Goal: Obtain resource: Obtain resource

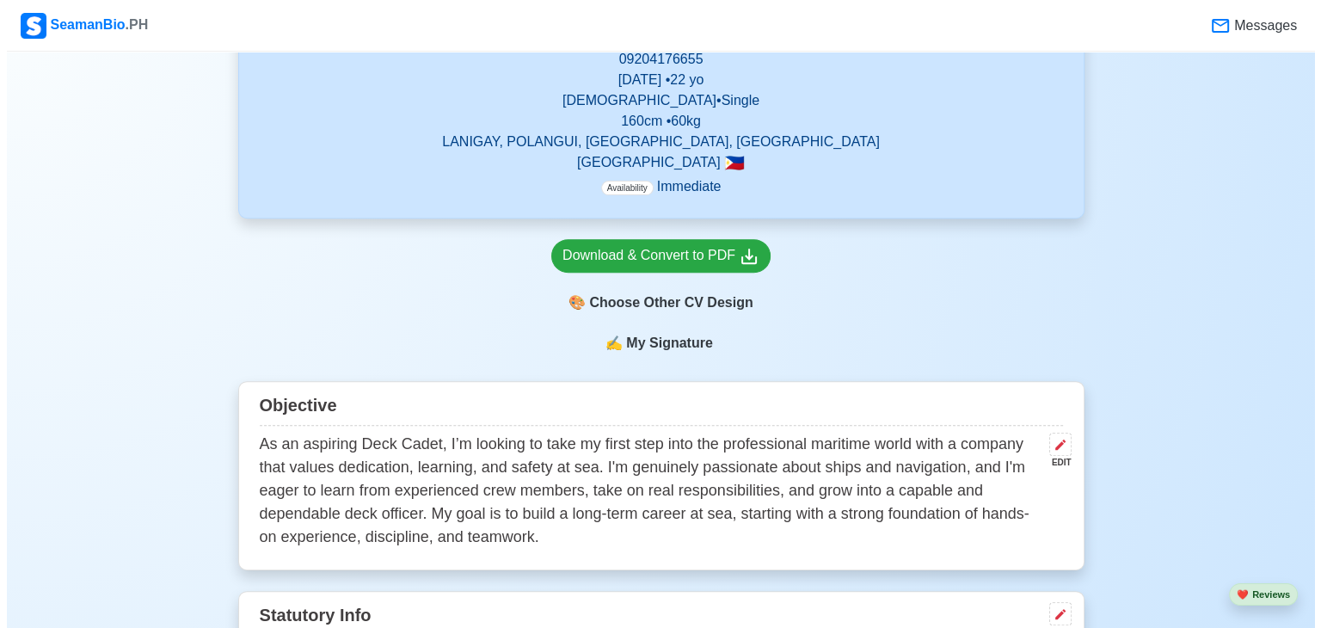
scroll to position [621, 0]
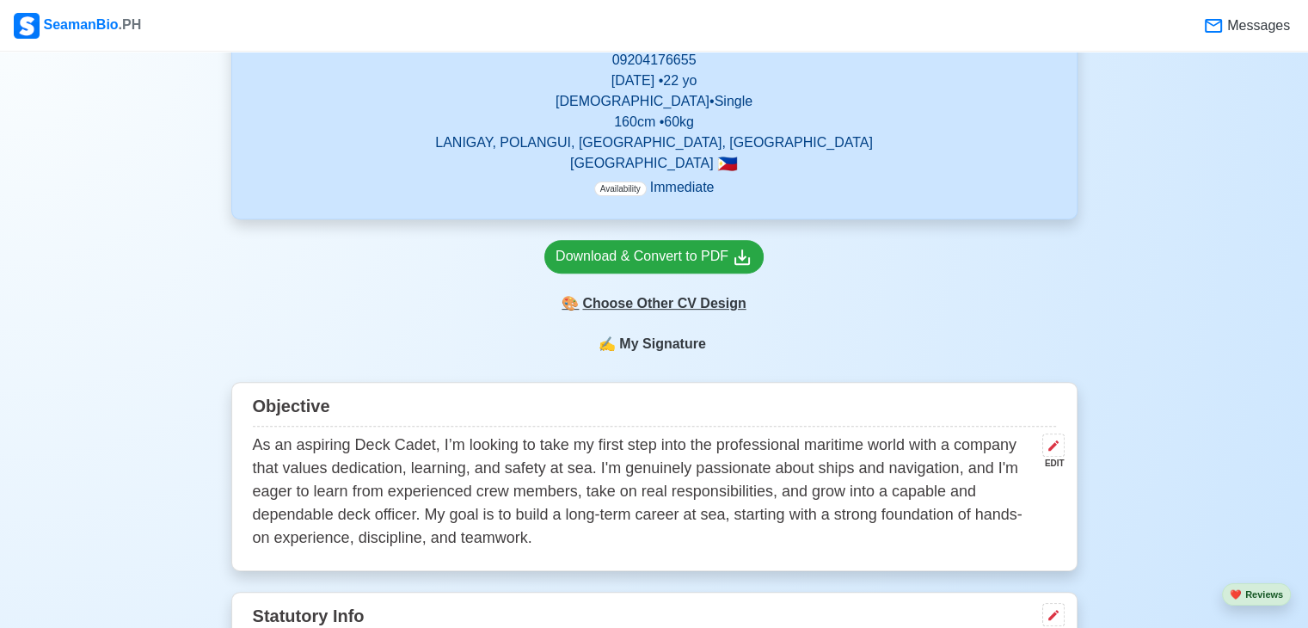
click at [695, 311] on div "🎨 Choose Other CV Design" at bounding box center [653, 303] width 219 height 33
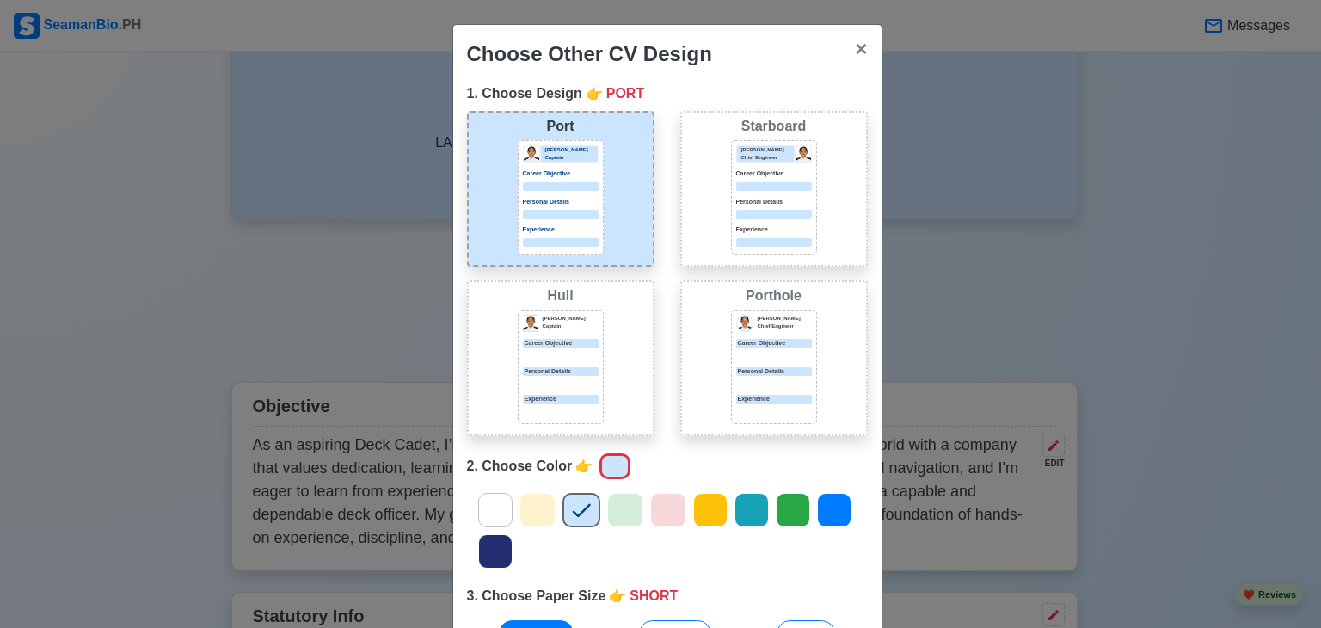
click at [596, 358] on div "[PERSON_NAME] Captain Career Objective Personal Details Experience" at bounding box center [561, 367] width 86 height 114
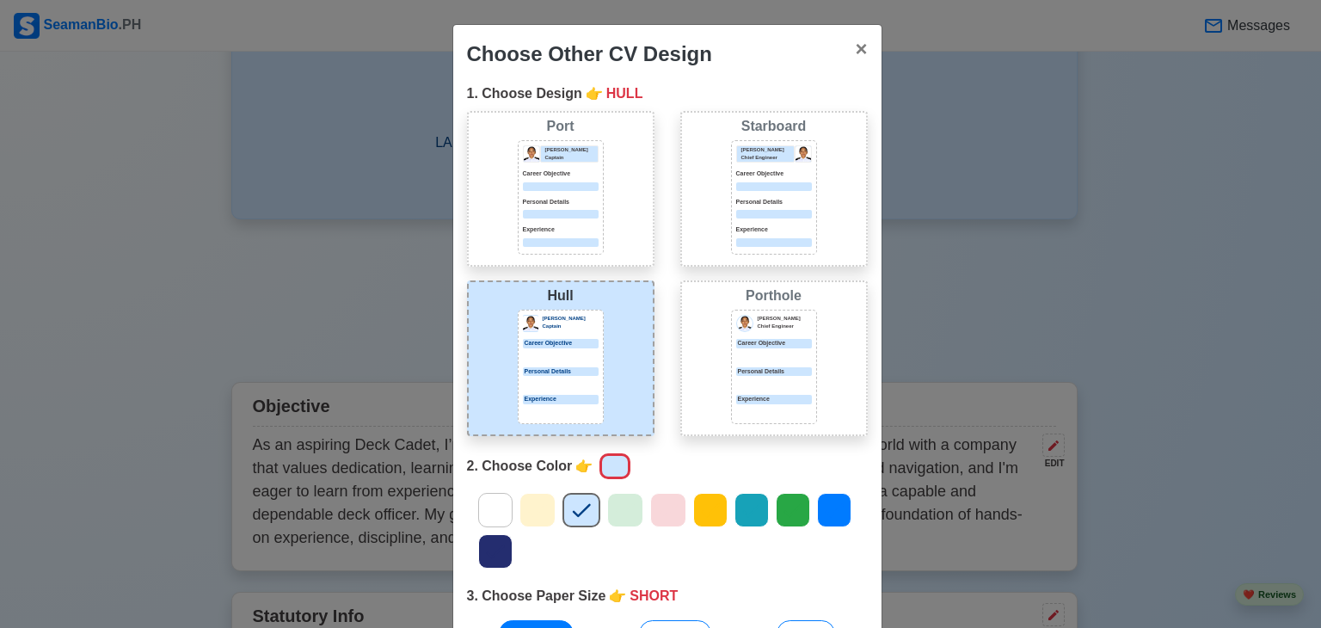
click at [736, 238] on div at bounding box center [774, 242] width 76 height 9
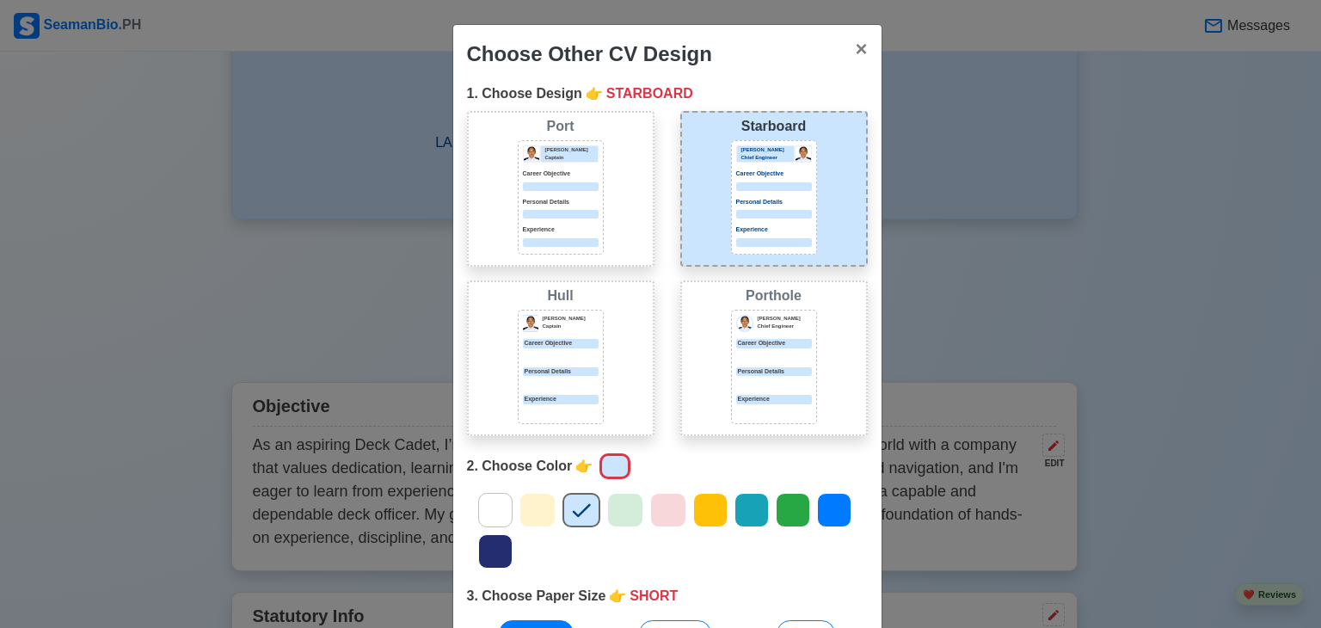
click at [610, 238] on div "Port [PERSON_NAME] Captain Career Objective Personal Details Experience" at bounding box center [561, 189] width 188 height 156
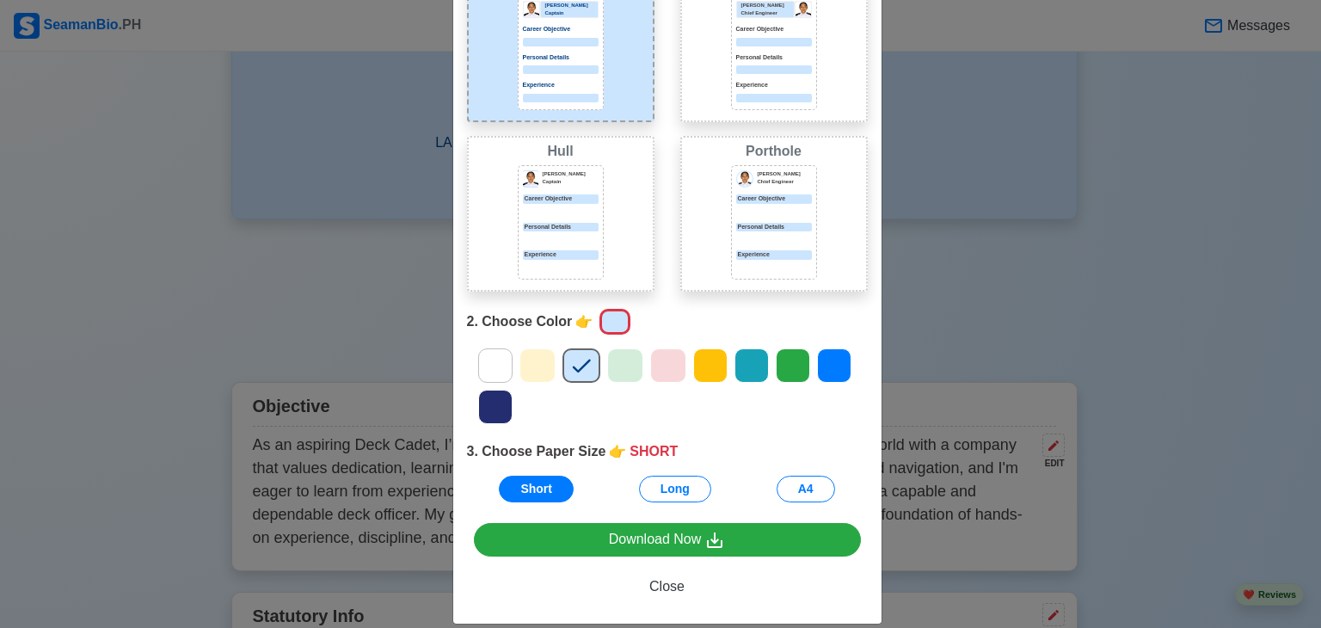
scroll to position [145, 0]
click at [804, 489] on button "A4" at bounding box center [806, 489] width 58 height 27
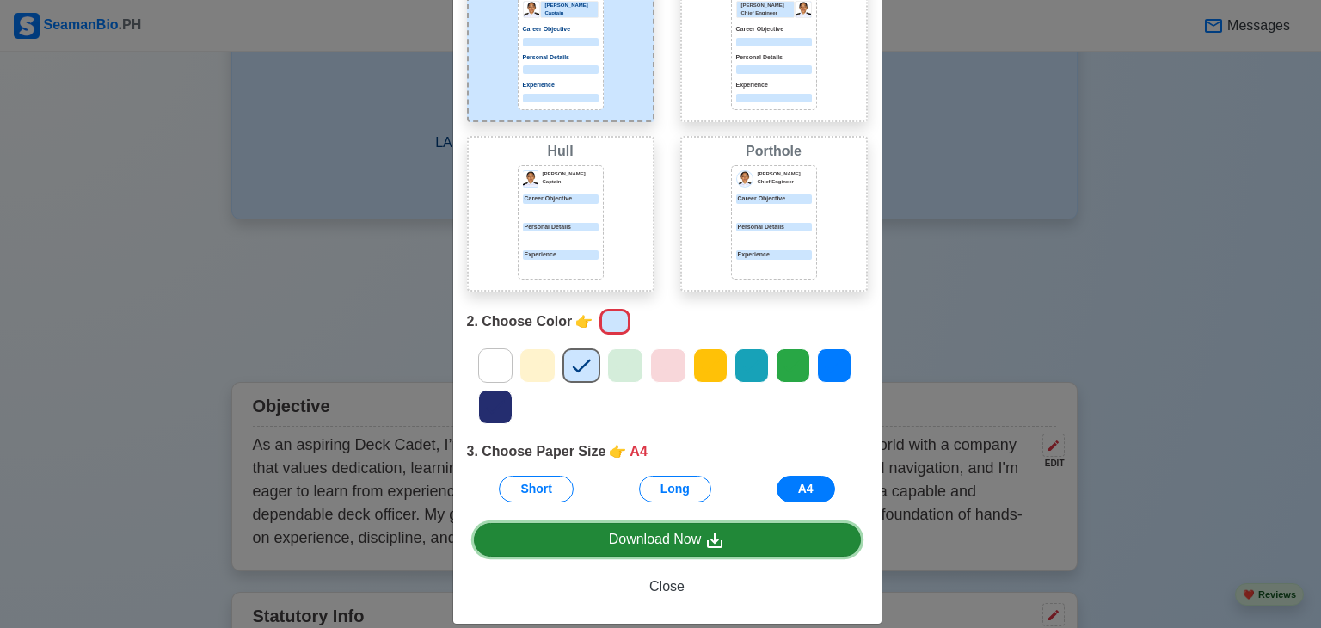
click at [729, 539] on link "Download Now" at bounding box center [667, 540] width 387 height 34
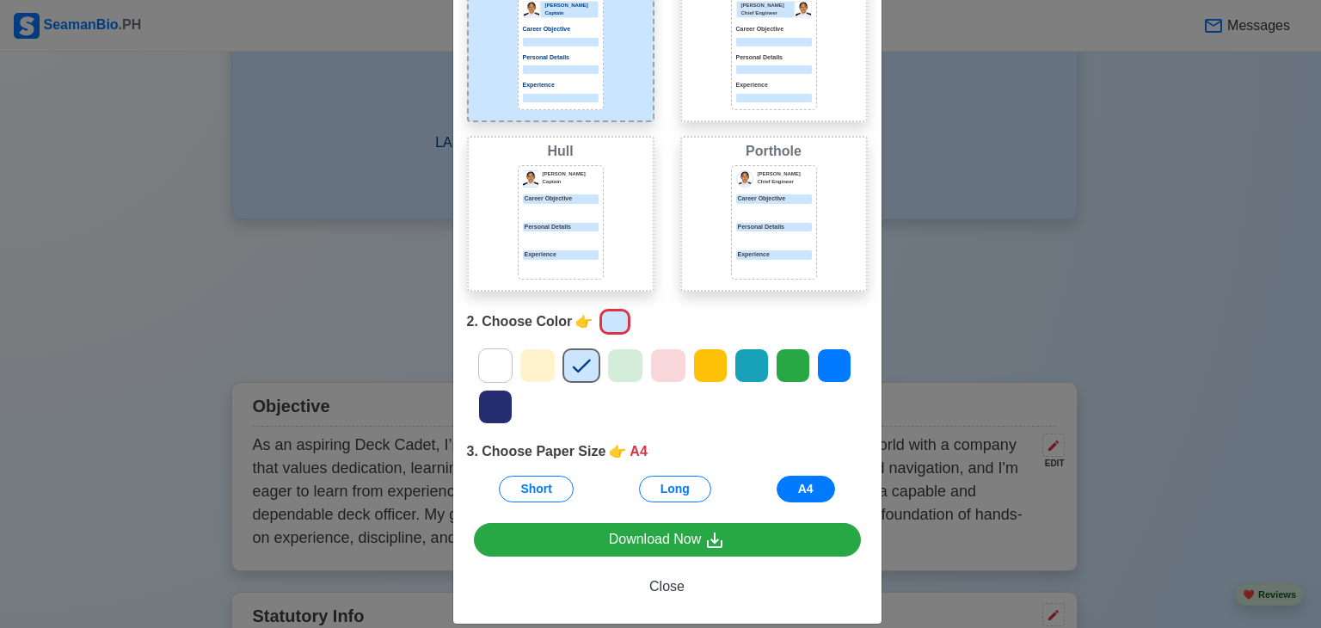
drag, startPoint x: 999, startPoint y: 224, endPoint x: 729, endPoint y: 493, distance: 380.1
click at [729, 493] on div "Choose Other CV Design × Close 1. Choose Design 👉 PORT Port [PERSON_NAME] Capta…" at bounding box center [660, 314] width 1321 height 628
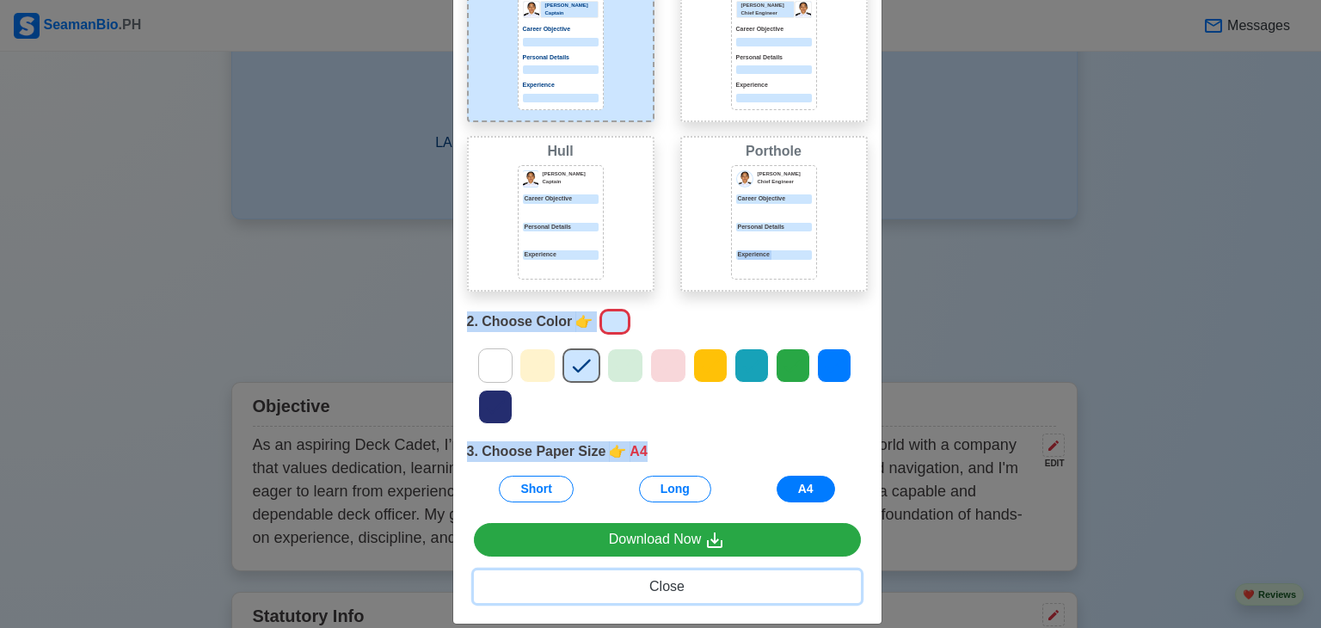
click at [671, 598] on button "Close" at bounding box center [667, 586] width 387 height 33
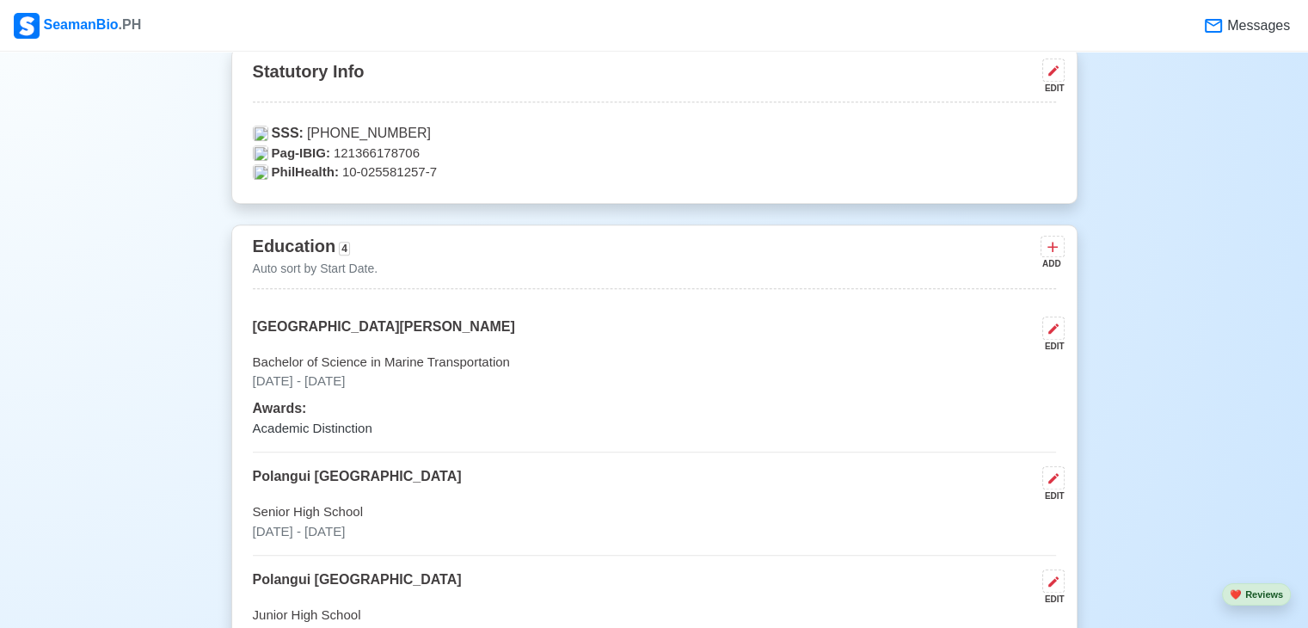
scroll to position [1166, 0]
click at [339, 413] on div "Awards: Academic Distinction" at bounding box center [654, 417] width 803 height 40
click at [1040, 335] on div "EDIT" at bounding box center [1050, 334] width 29 height 36
select select "August"
select select "2024"
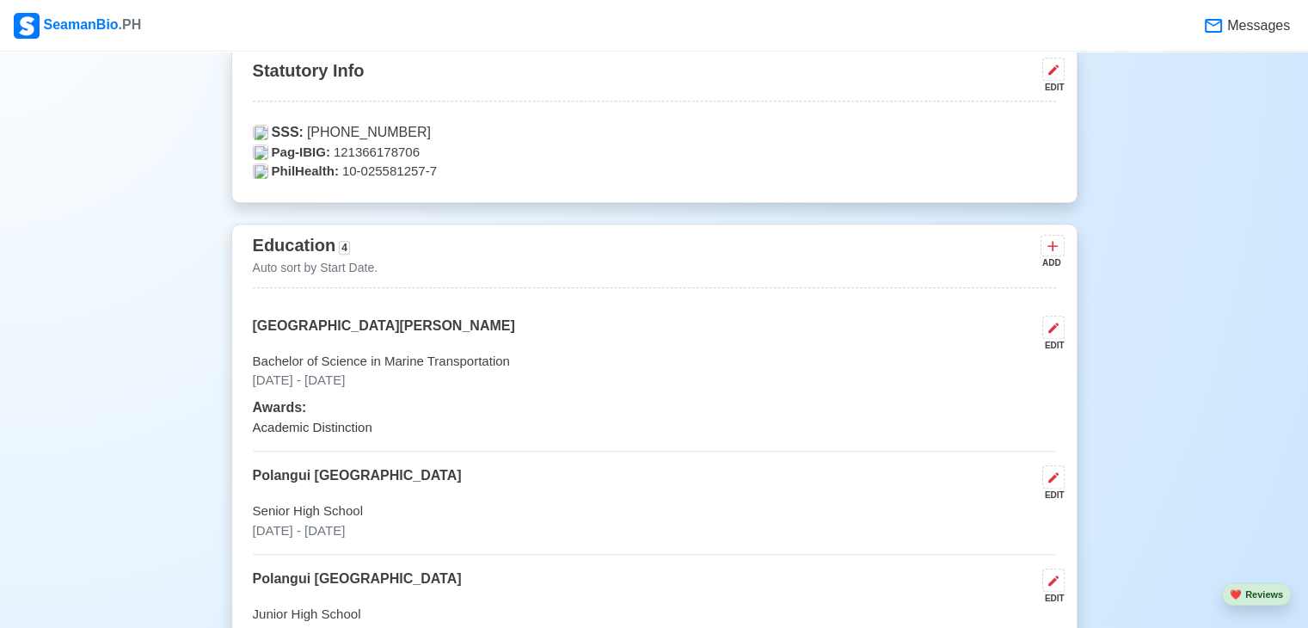
select select "June"
select select "2025"
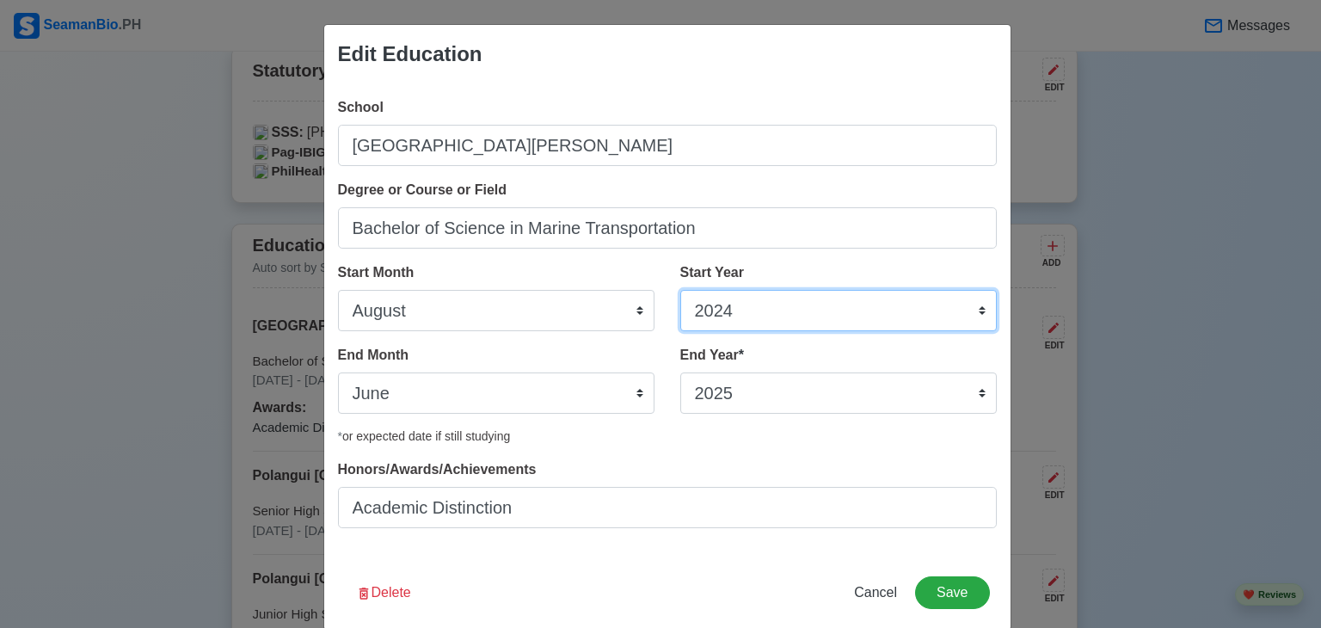
click at [729, 323] on select "2025 2024 2023 2022 2021 2020 2019 2018 2017 2016 2015 2014 2013 2012 2011 2010…" at bounding box center [838, 310] width 317 height 41
click at [729, 314] on select "2025 2024 2023 2022 2021 2020 2019 2018 2017 2016 2015 2014 2013 2012 2011 2010…" at bounding box center [838, 310] width 317 height 41
select select "2022"
click at [680, 290] on select "2025 2024 2023 2022 2021 2020 2019 2018 2017 2016 2015 2014 2013 2012 2011 2010…" at bounding box center [838, 310] width 317 height 41
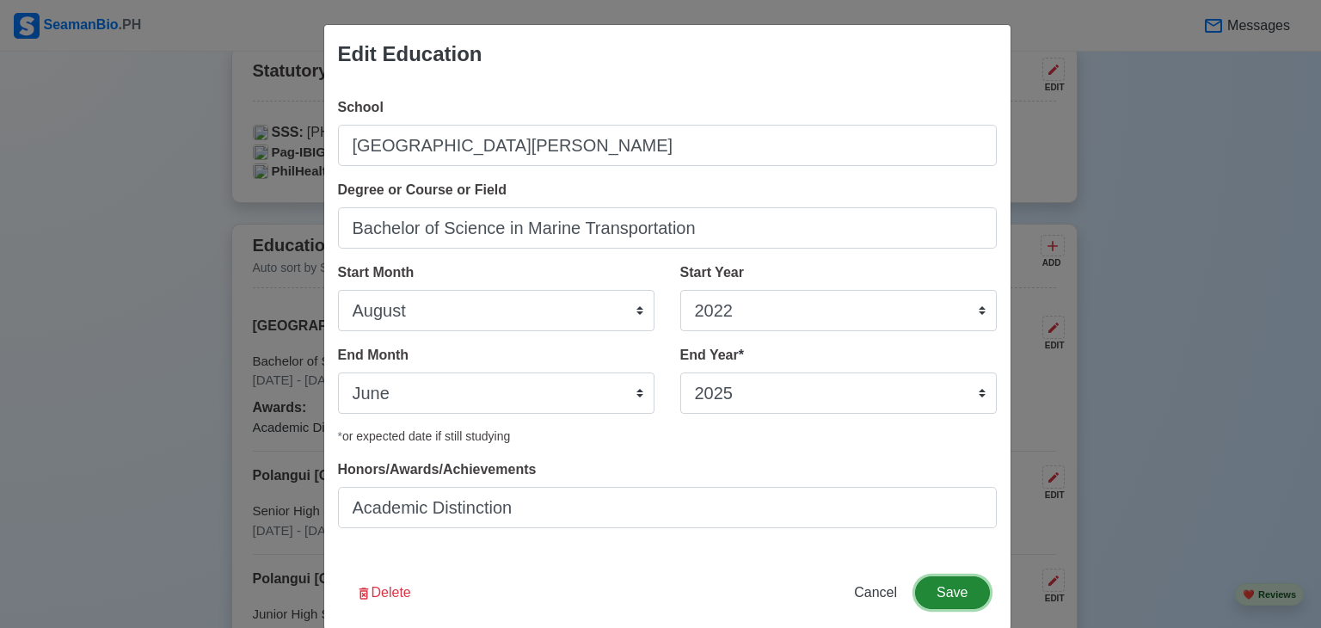
click at [974, 603] on button "Save" at bounding box center [952, 592] width 74 height 33
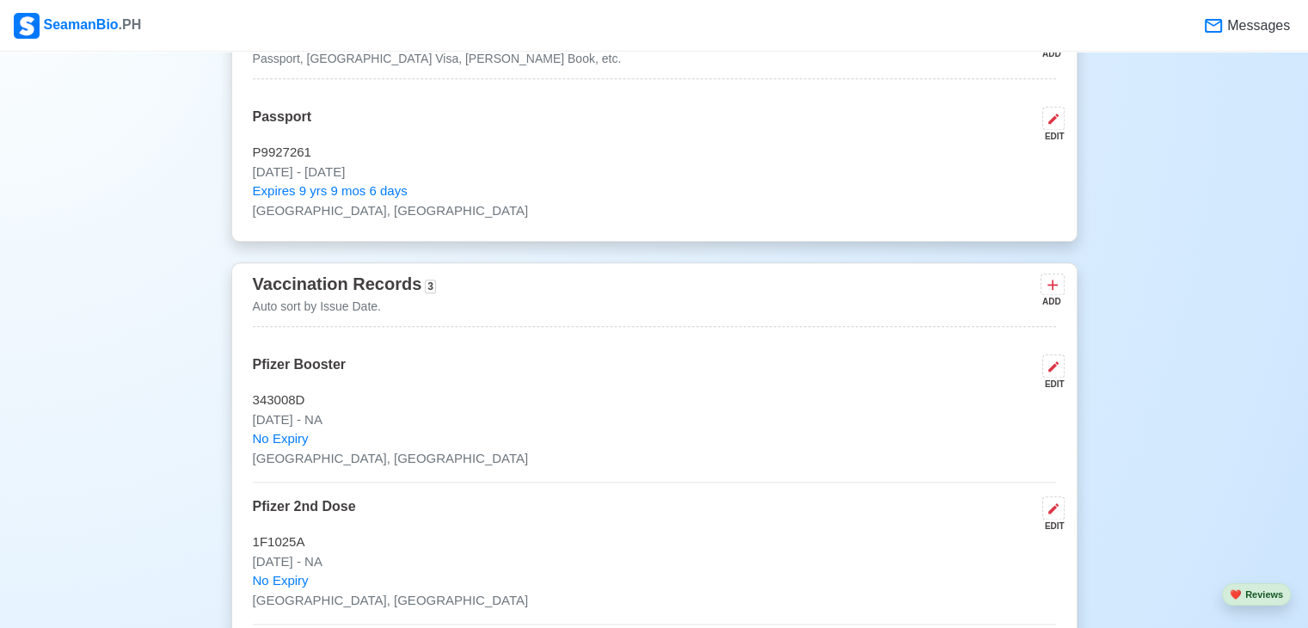
scroll to position [1971, 0]
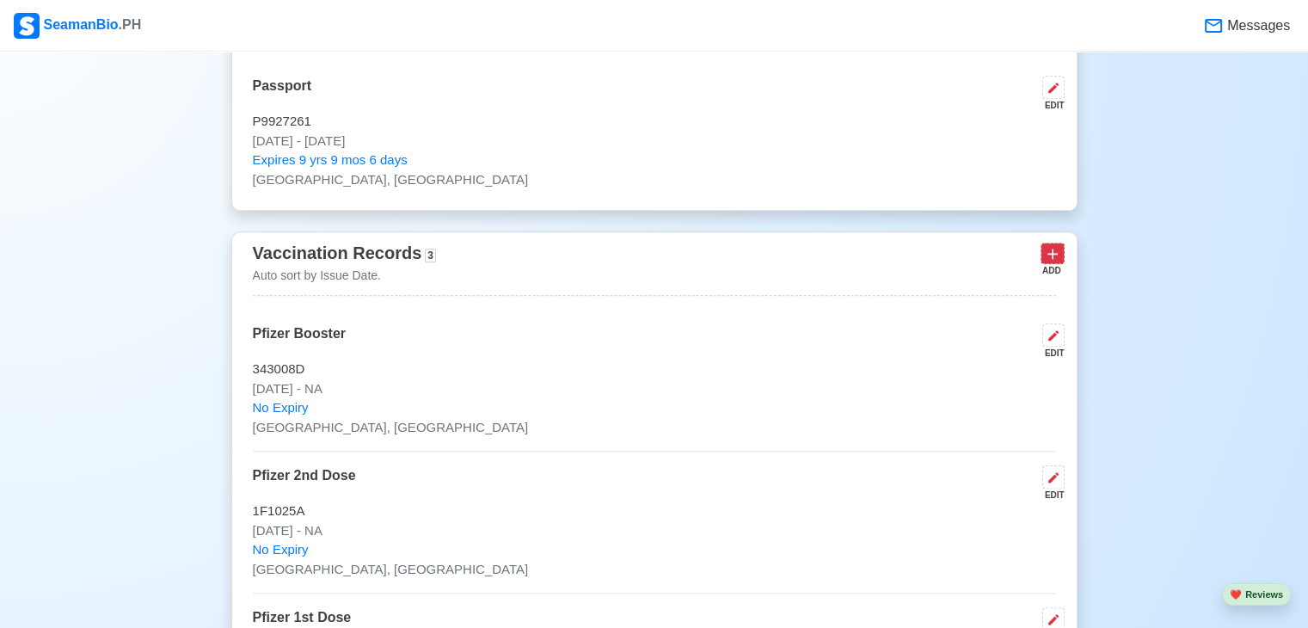
click at [1049, 250] on icon at bounding box center [1052, 253] width 17 height 17
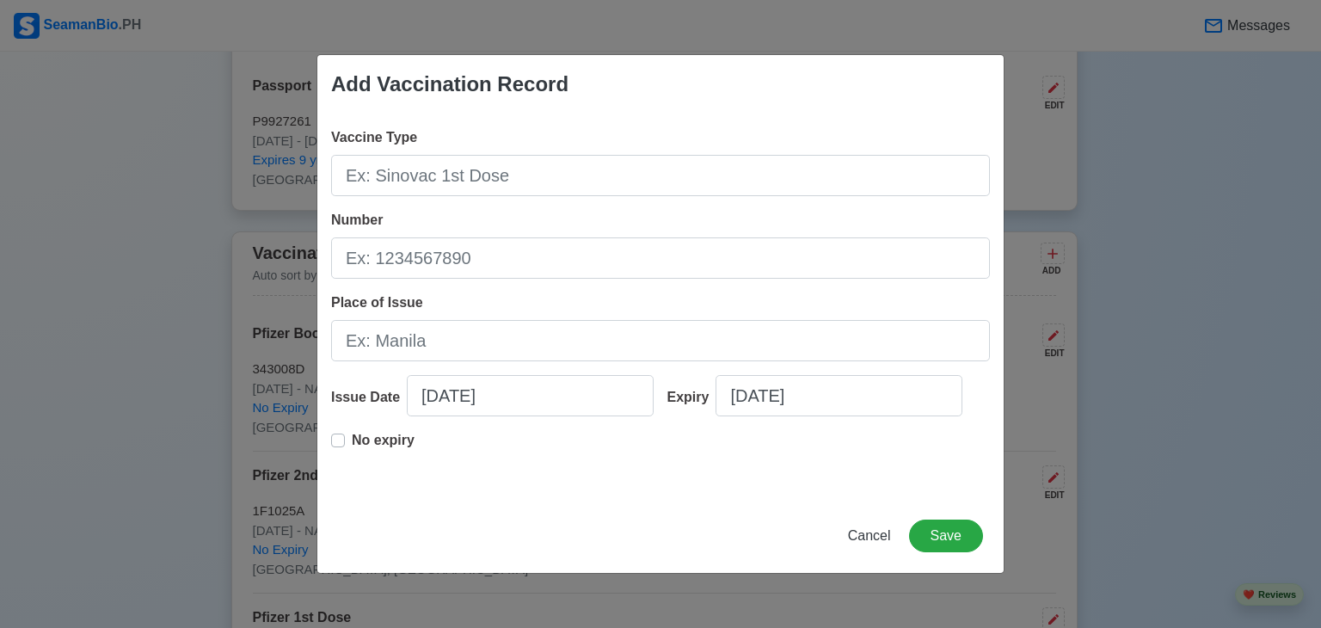
drag, startPoint x: 869, startPoint y: 514, endPoint x: 883, endPoint y: 541, distance: 30.8
click at [883, 541] on div "Add Vaccination Record Vaccine Type Number Place of Issue Issue Date [DATE] Exp…" at bounding box center [661, 314] width 688 height 520
click at [883, 541] on span "Cancel" at bounding box center [869, 535] width 43 height 15
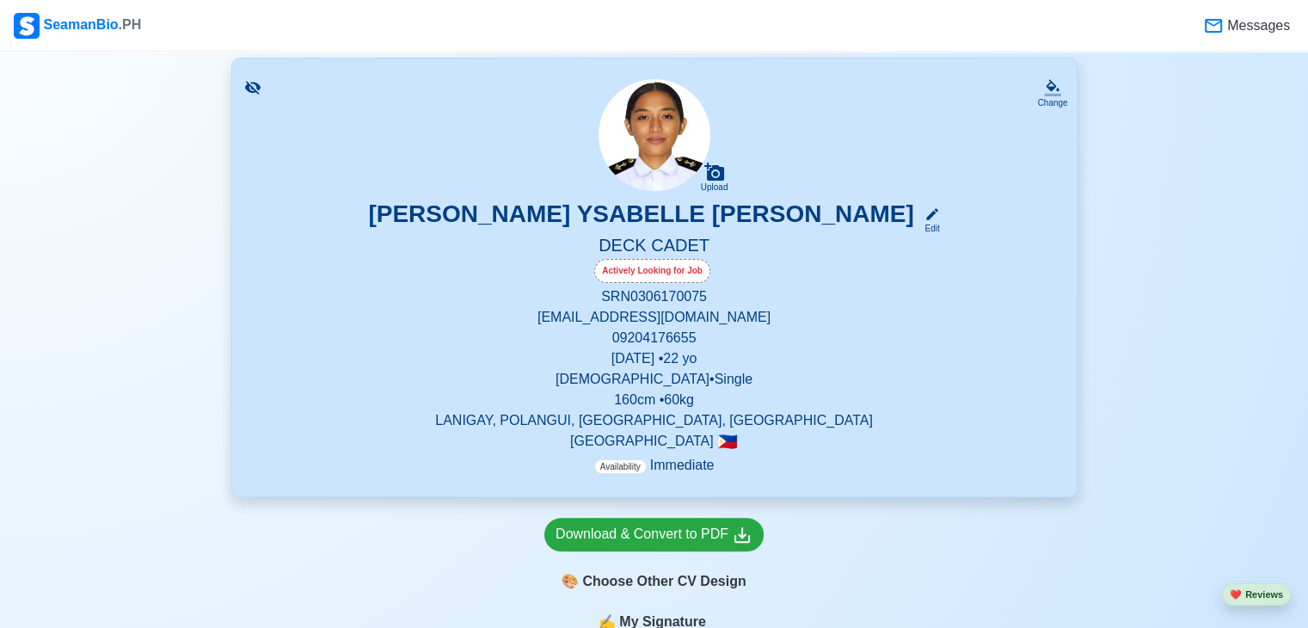
scroll to position [320, 0]
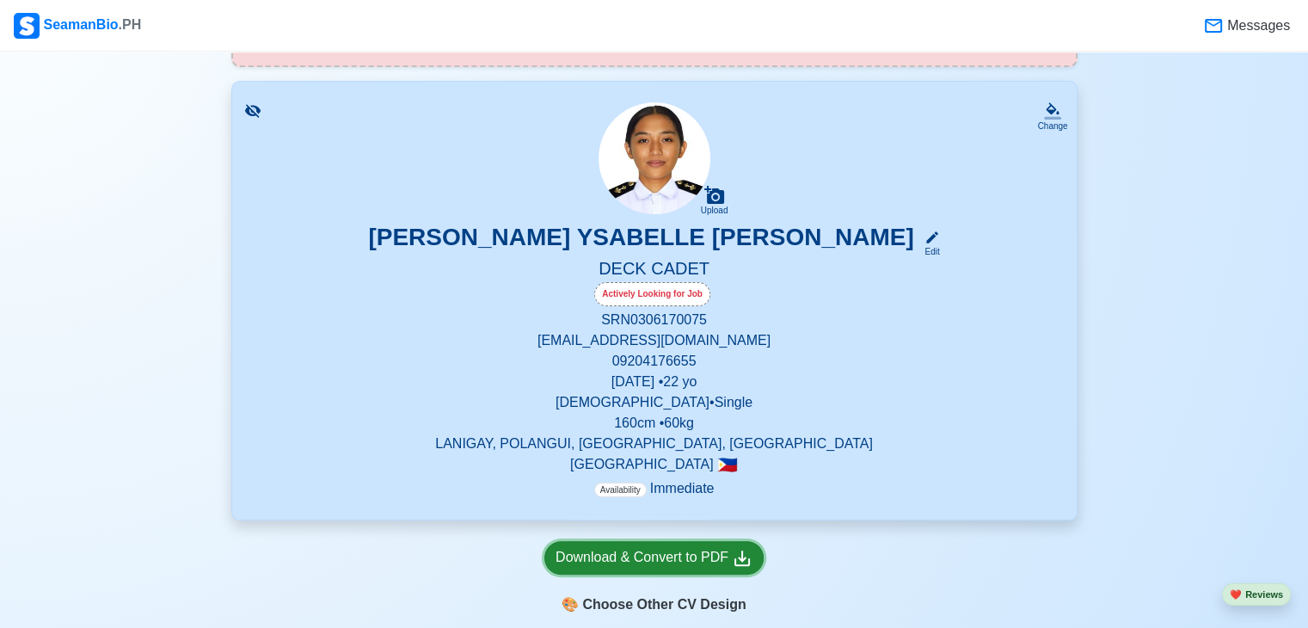
click at [649, 557] on div "Download & Convert to PDF" at bounding box center [654, 558] width 197 height 22
click at [678, 568] on div "Download & Convert to PDF" at bounding box center [654, 558] width 197 height 22
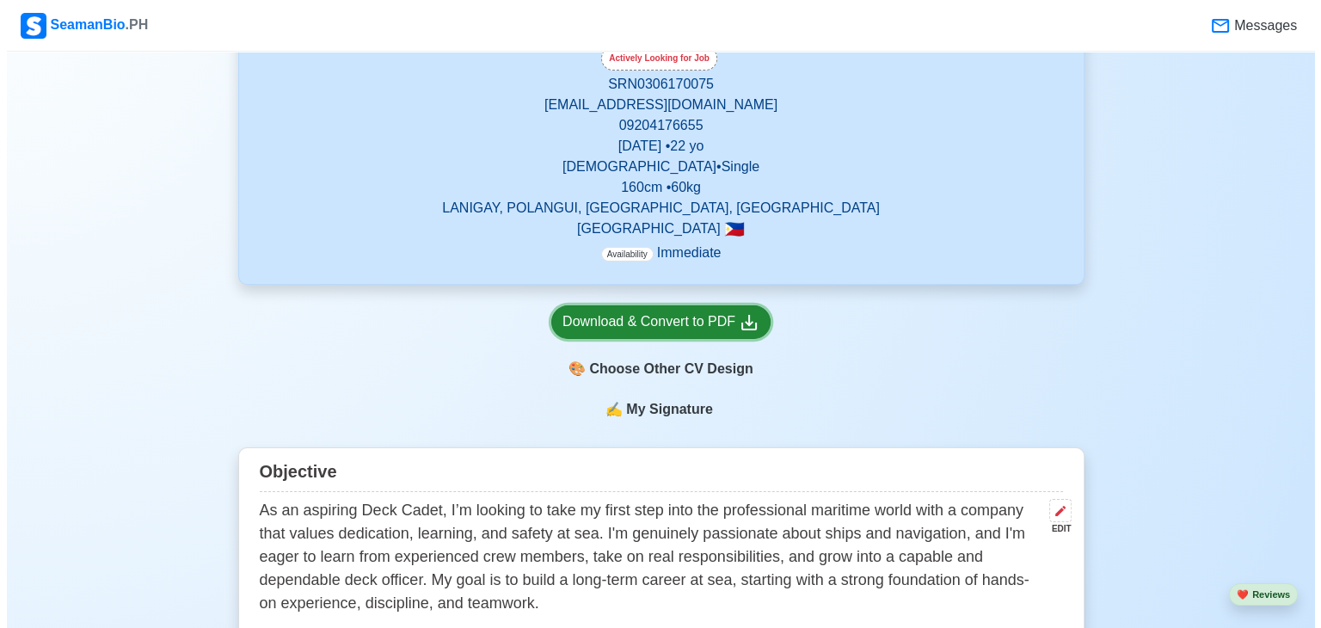
scroll to position [557, 0]
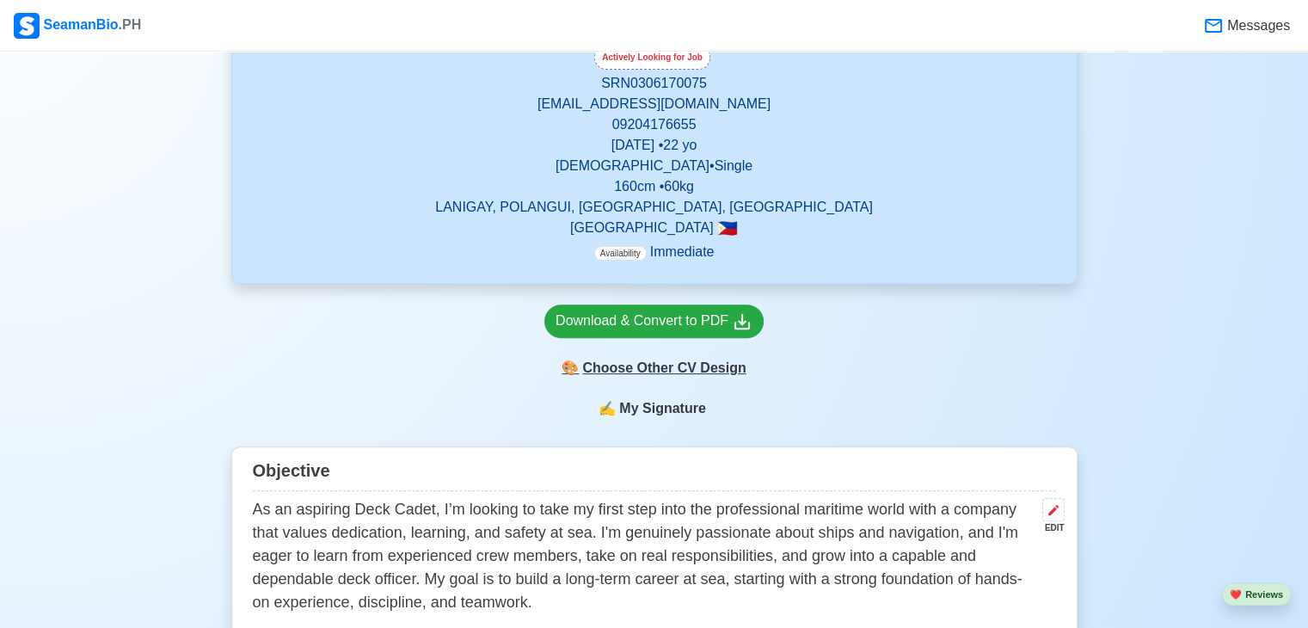
click at [655, 362] on div "🎨 Choose Other CV Design" at bounding box center [653, 368] width 219 height 33
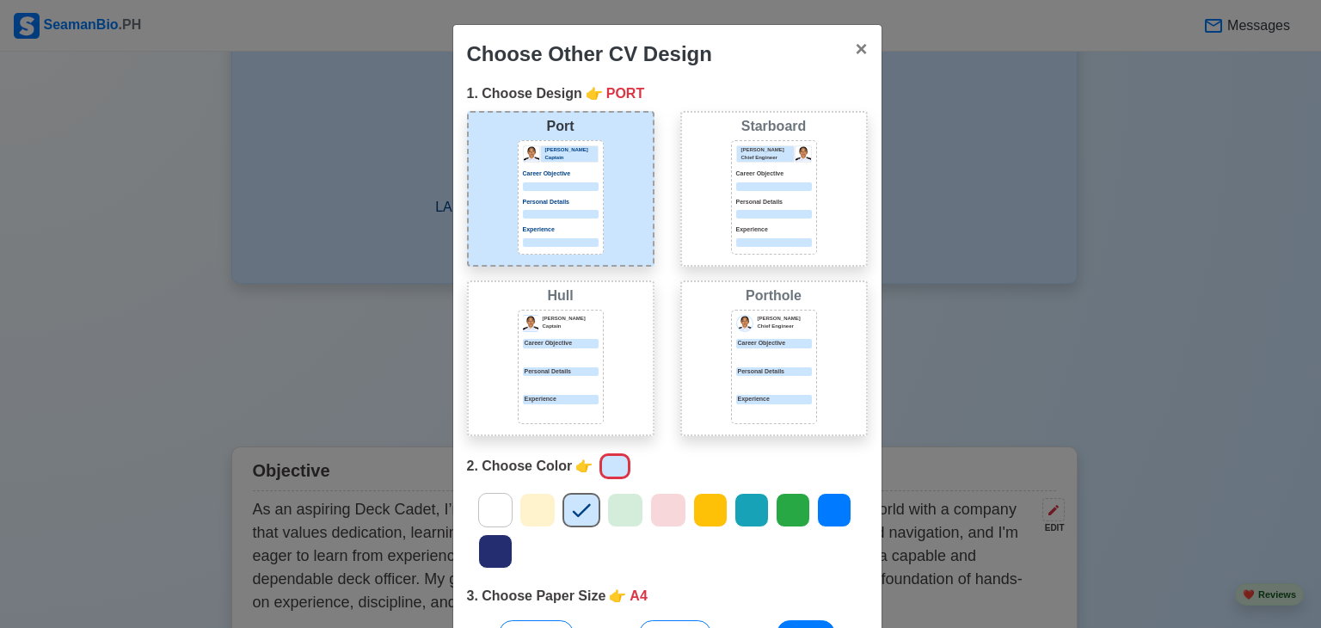
scroll to position [129, 0]
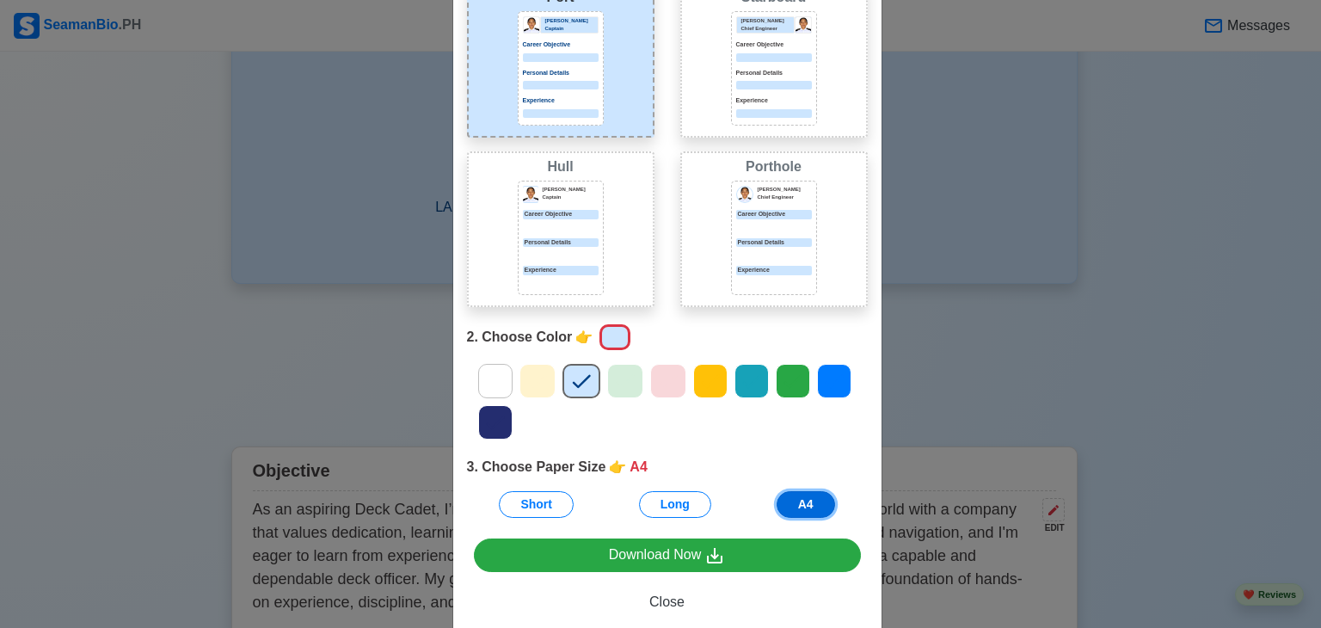
click at [799, 495] on button "A4" at bounding box center [806, 504] width 58 height 27
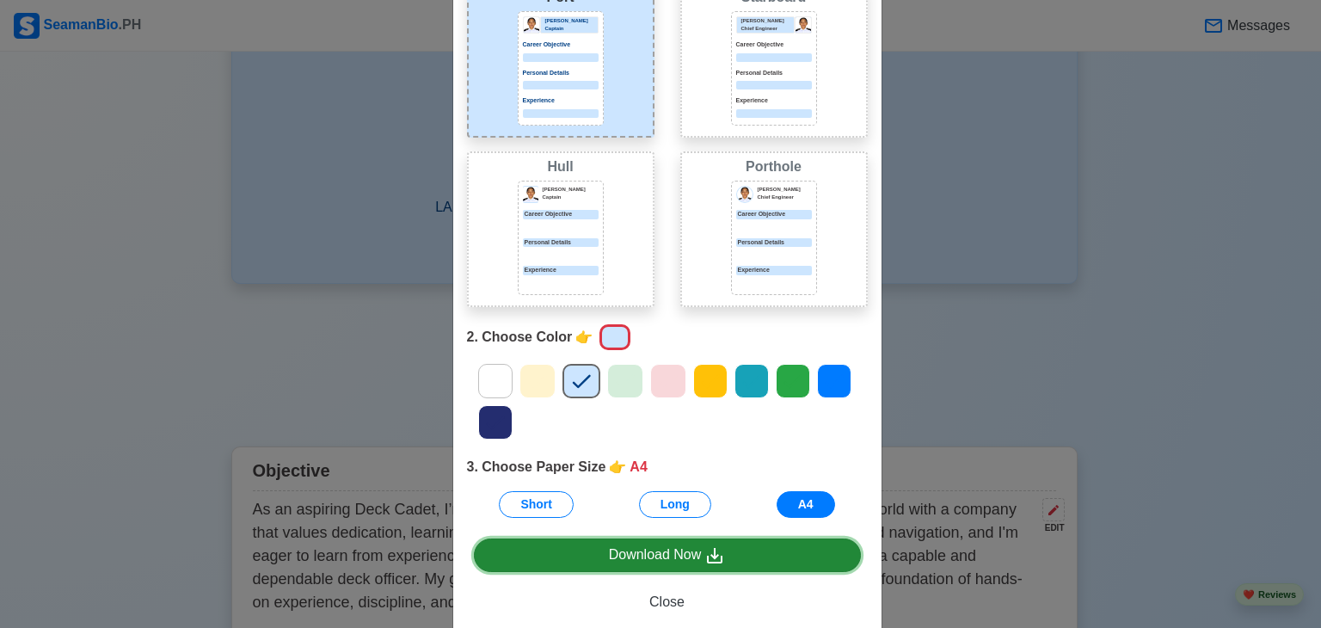
click at [685, 561] on div "Download Now" at bounding box center [667, 555] width 117 height 22
